Goal: Navigation & Orientation: Find specific page/section

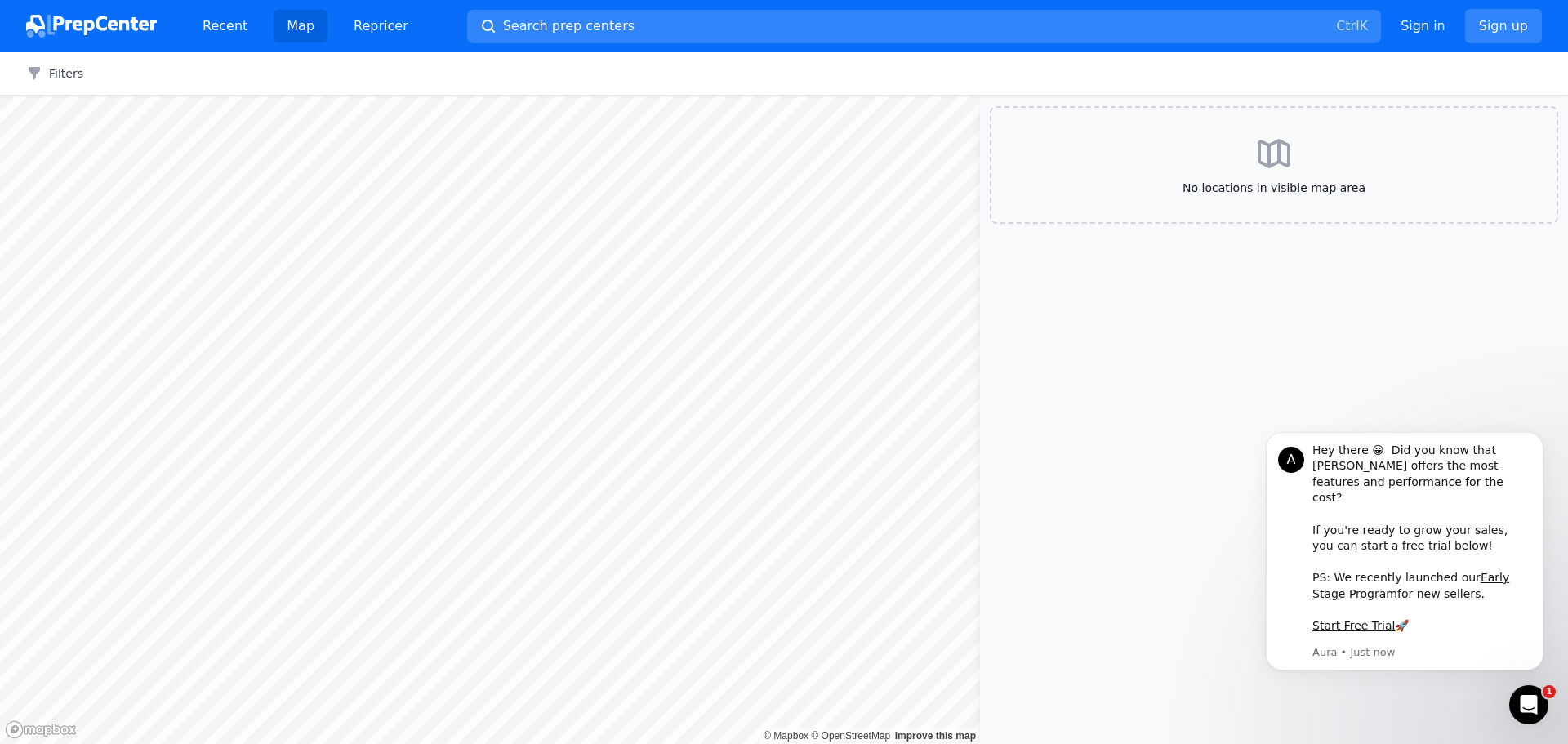
click at [1154, 630] on aside "No locations in visible map area" at bounding box center [1274, 420] width 588 height 648
click at [303, 22] on link "Map" at bounding box center [301, 26] width 54 height 33
click at [377, 18] on link "Repricer" at bounding box center [381, 26] width 81 height 33
click at [290, 19] on link "Map" at bounding box center [301, 26] width 54 height 33
click at [1160, 647] on aside "No locations in visible map area" at bounding box center [1274, 420] width 588 height 648
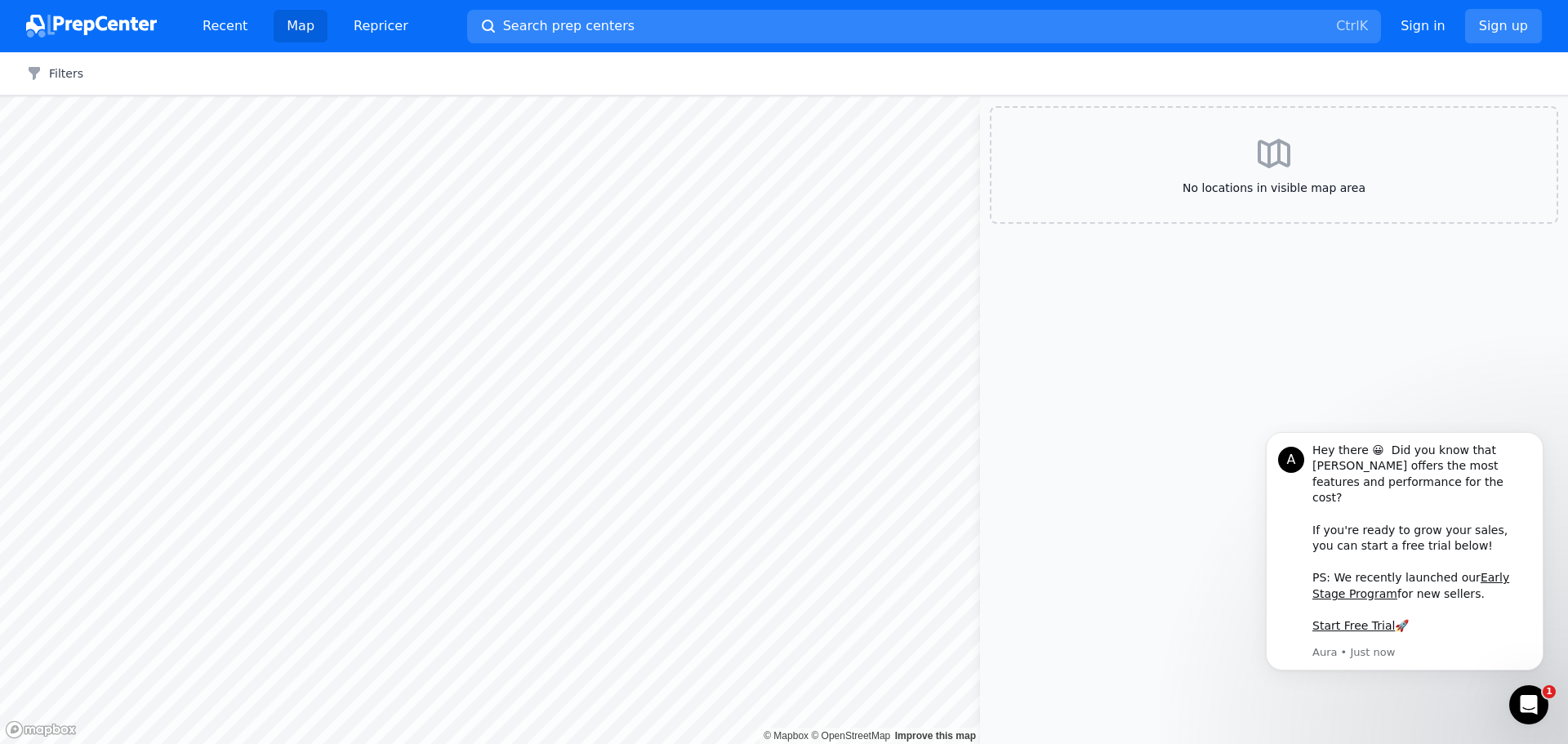
click at [297, 34] on link "Map" at bounding box center [301, 26] width 54 height 33
click at [297, 33] on link "Map" at bounding box center [301, 26] width 54 height 33
click at [1538, 441] on icon "Dismiss notification" at bounding box center [1539, 436] width 9 height 9
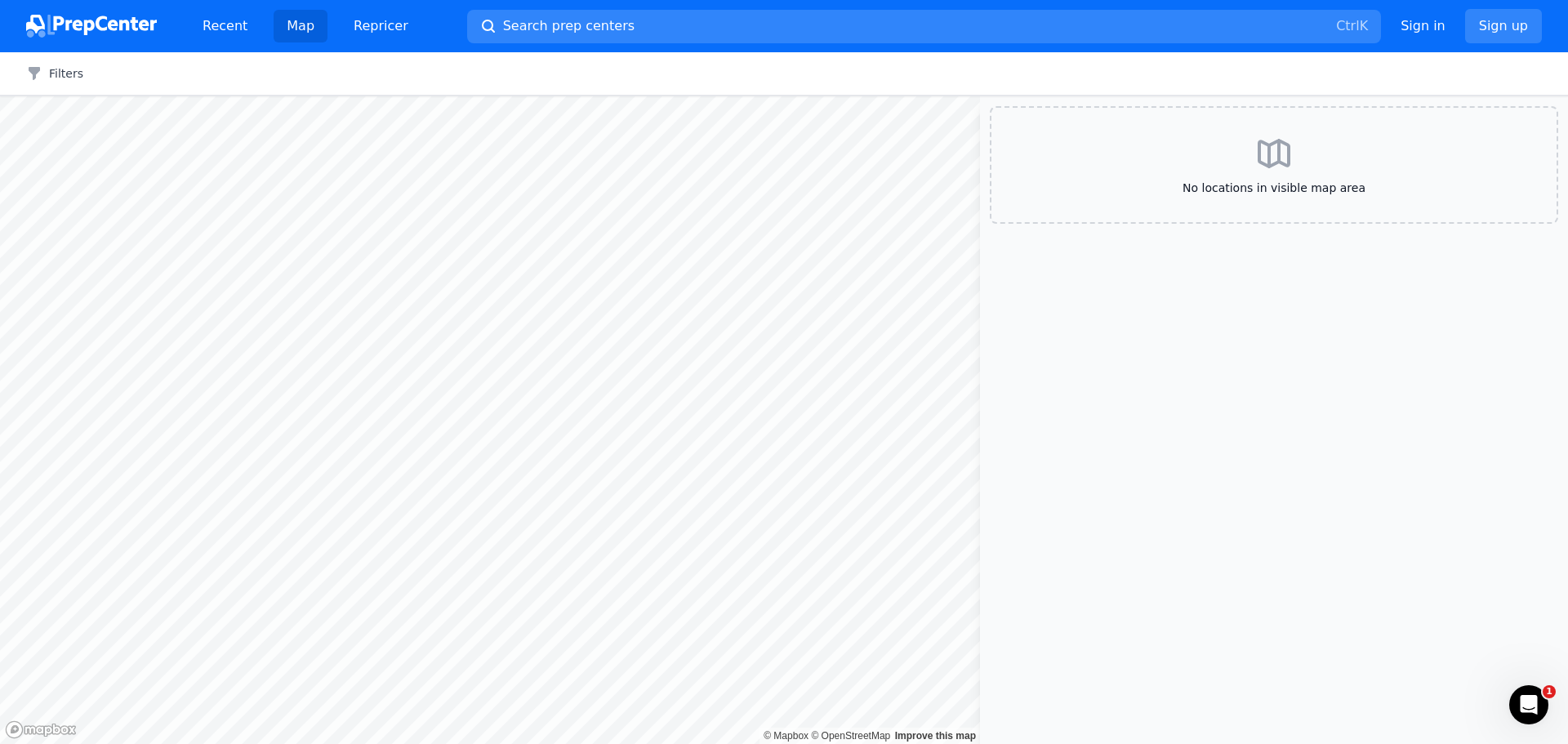
click at [1283, 167] on icon at bounding box center [1274, 153] width 39 height 39
click at [97, 19] on img at bounding box center [91, 25] width 130 height 23
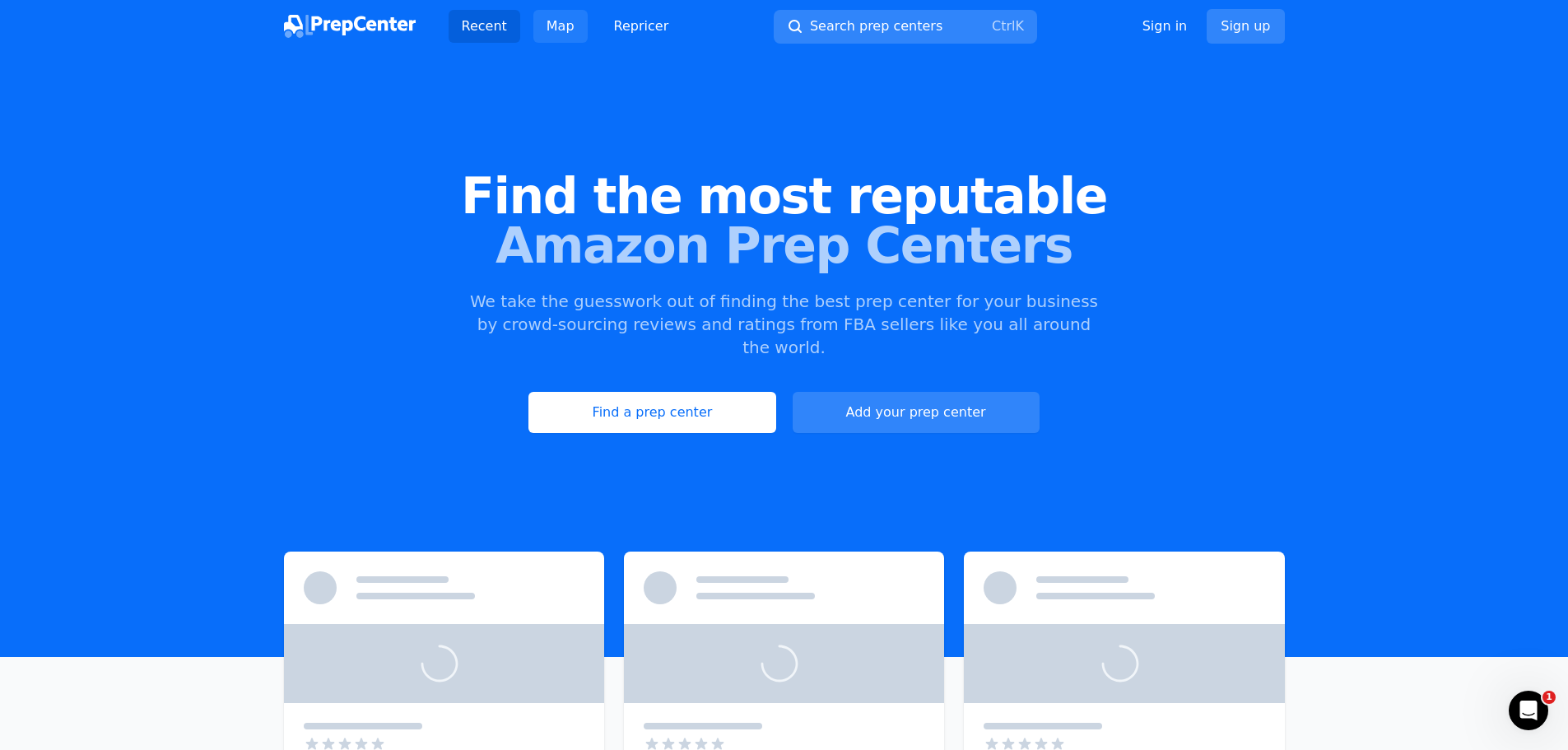
click at [562, 20] on link "Map" at bounding box center [560, 26] width 55 height 33
